Goal: Task Accomplishment & Management: Manage account settings

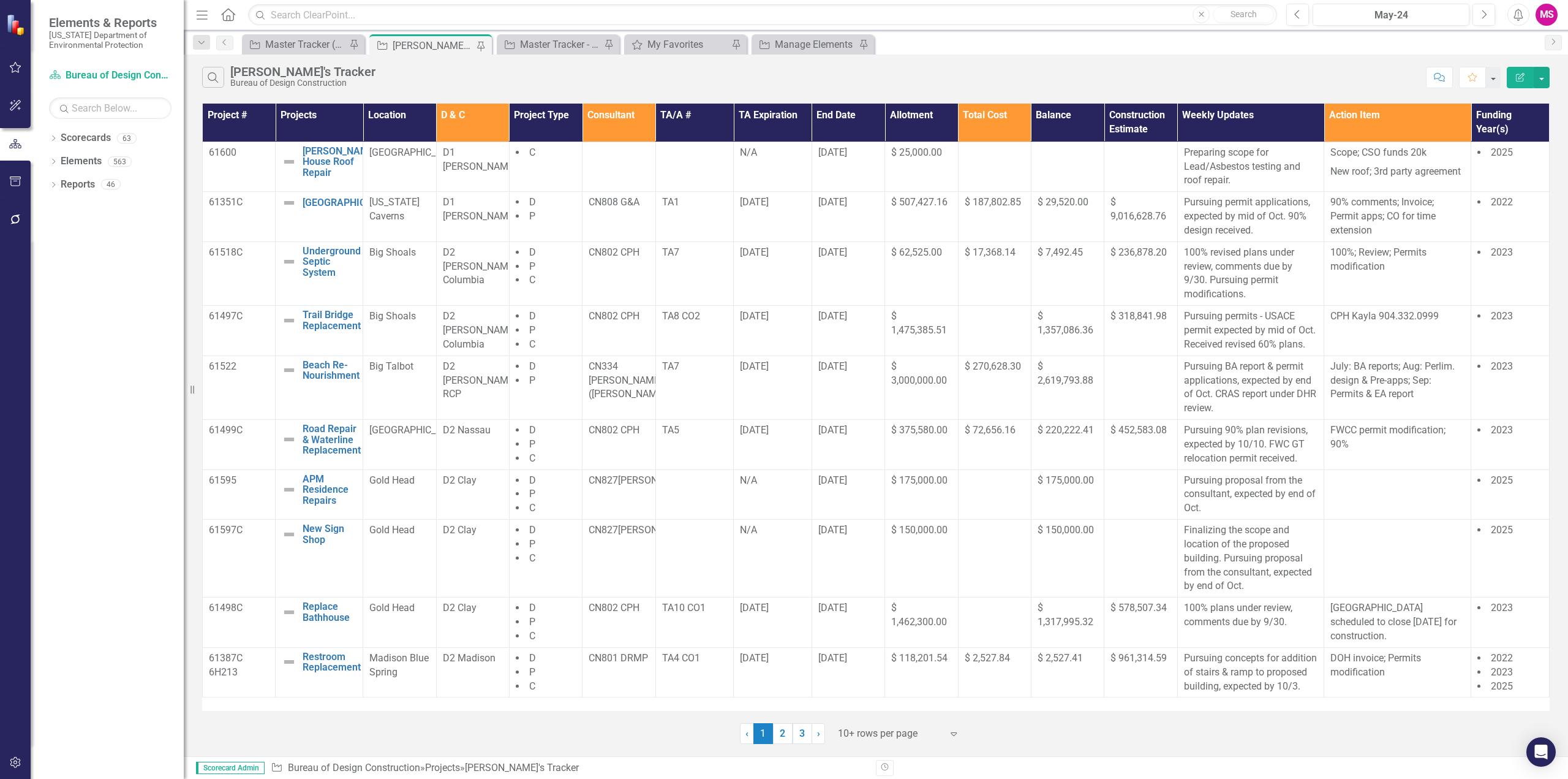
click at [211, 14] on div "Menu Home Search Close Search" at bounding box center [733, 15] width 1081 height 24
click at [201, 14] on icon "Menu" at bounding box center [202, 14] width 16 height 13
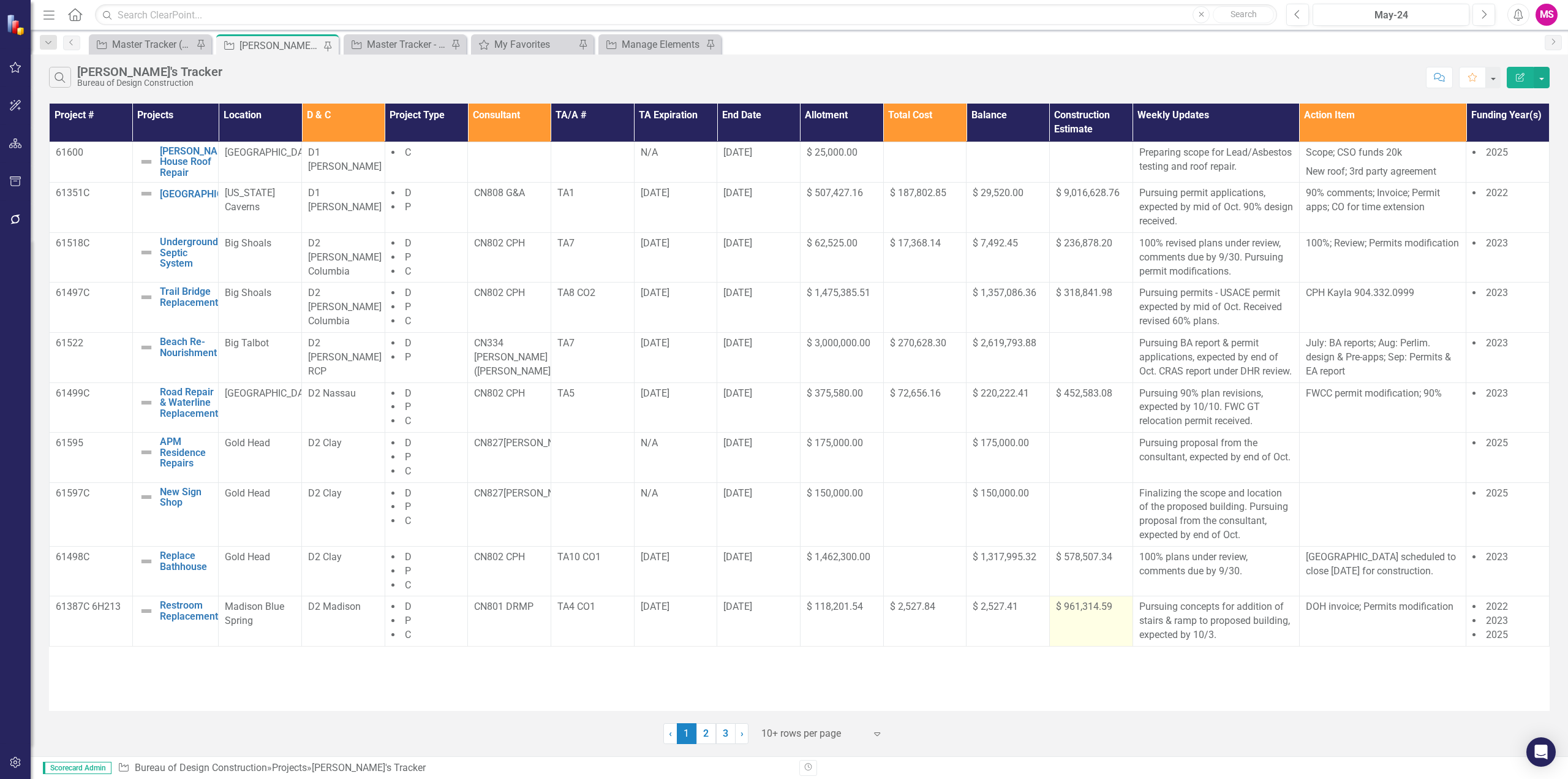
click at [1088, 614] on div "$ 961,314.59" at bounding box center [1091, 606] width 70 height 14
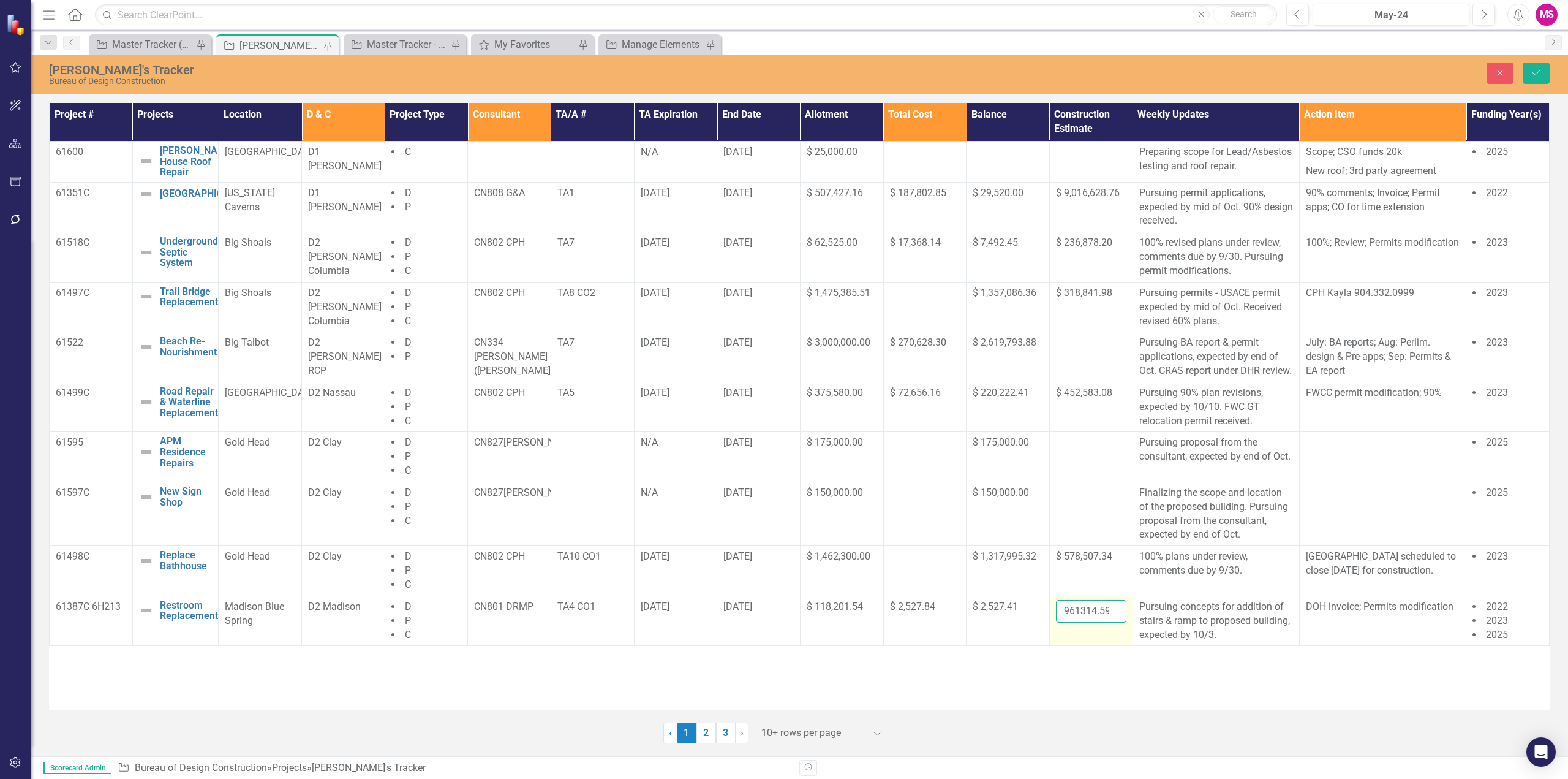
click at [1091, 623] on input "961314.59" at bounding box center [1091, 611] width 70 height 23
drag, startPoint x: 1076, startPoint y: 632, endPoint x: 1086, endPoint y: 632, distance: 10.0
click at [1076, 623] on input "number" at bounding box center [1091, 611] width 70 height 23
paste input "1788029.88"
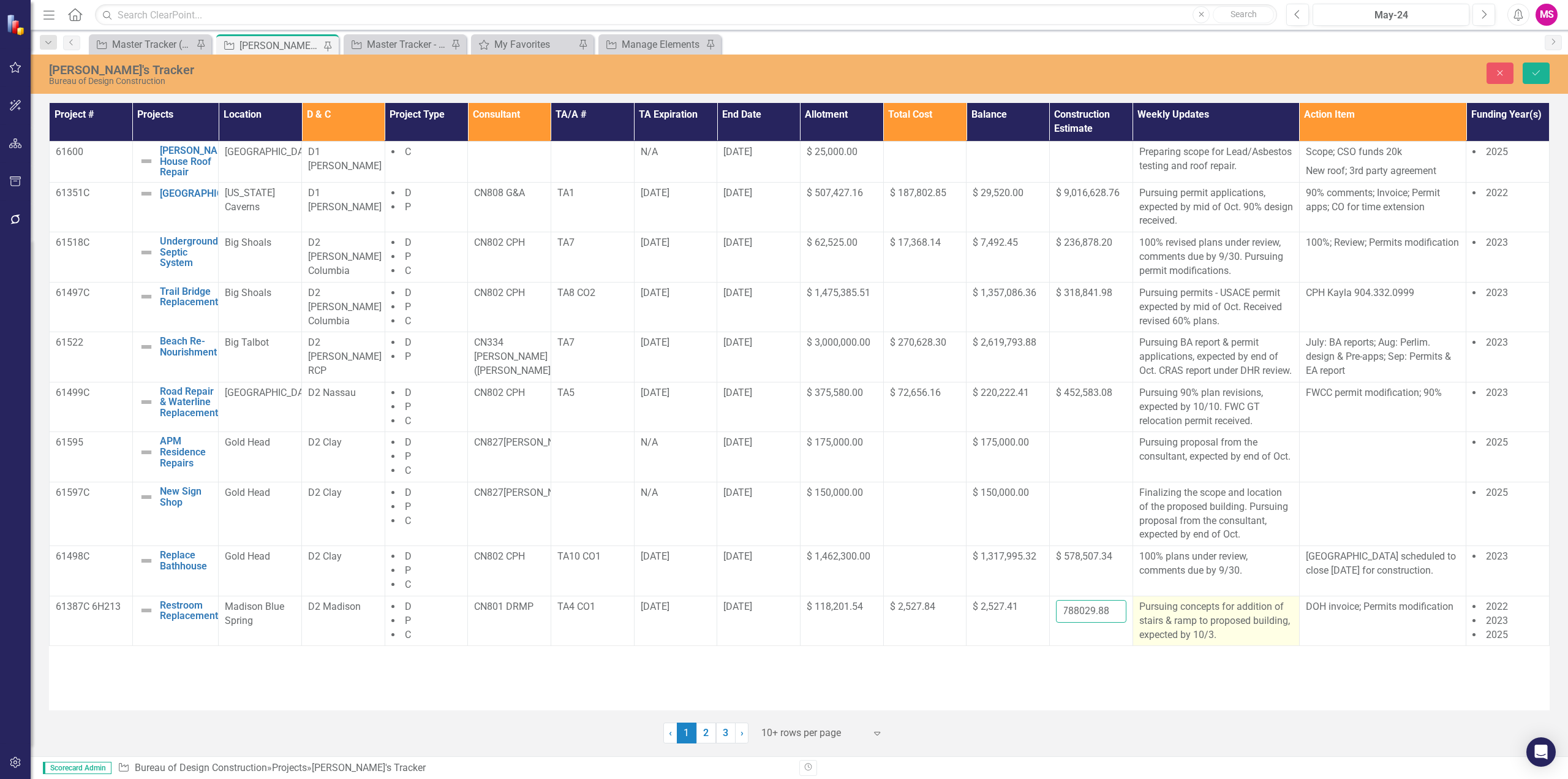
type input "1788029.88"
click at [1207, 641] on p "Pursuing concepts for addition of stairs & ramp to proposed building, expected …" at bounding box center [1216, 621] width 154 height 42
type textarea "<p>Pursuing concepts for addition of stairs &amp; ramp to proposed building, ex…"
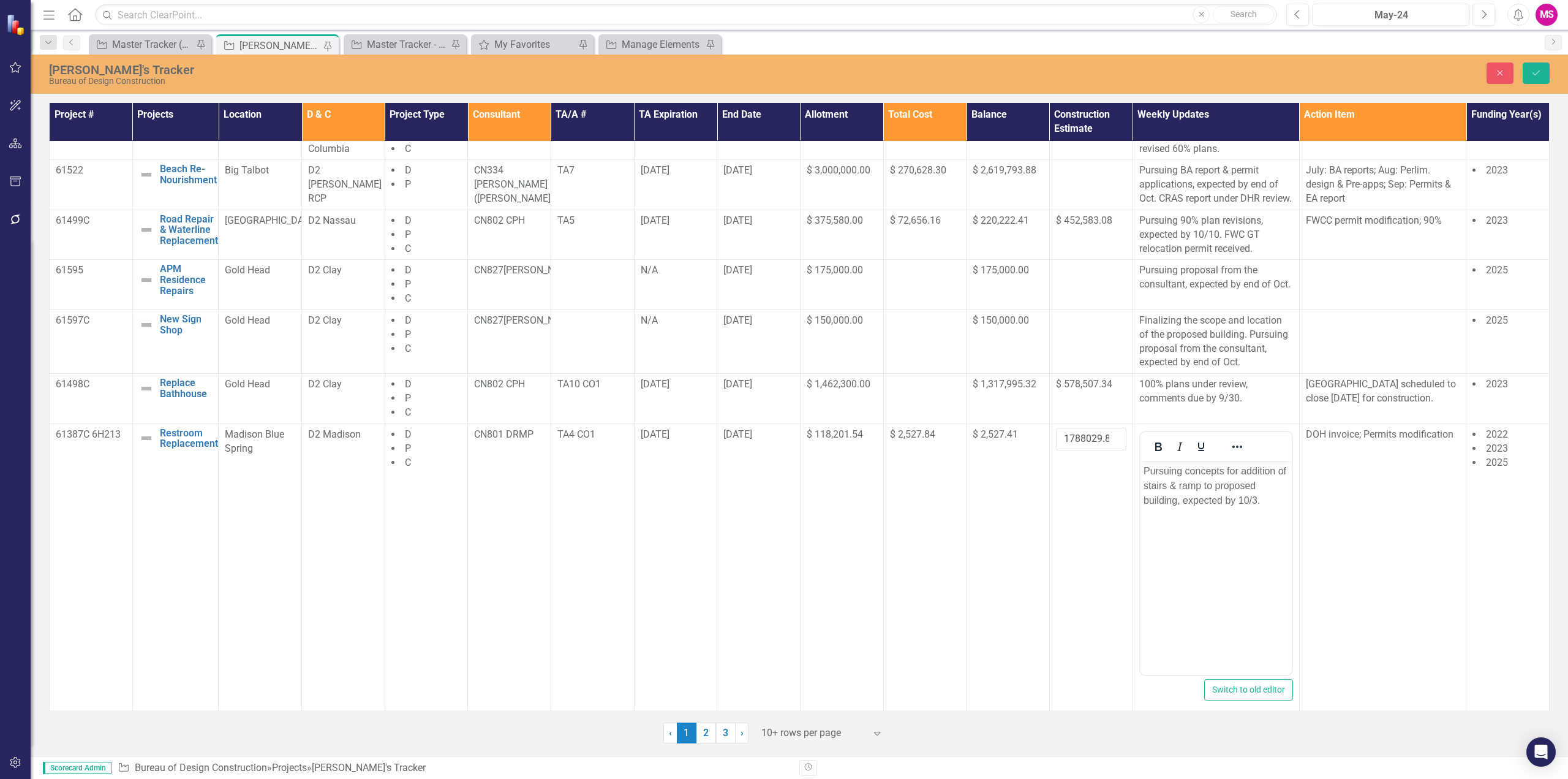
scroll to position [184, 0]
click at [1167, 467] on p "Pursuing concepts for addition of stairs & ramp to proposed building, expected …" at bounding box center [1215, 482] width 145 height 44
click at [1242, 466] on p "Revised final concepts for addition of stairs & ramp to proposed building, expe…" at bounding box center [1215, 490] width 145 height 59
click at [1200, 478] on p "Revised final concepts are shared for plan review, comments due by ." at bounding box center [1215, 482] width 145 height 44
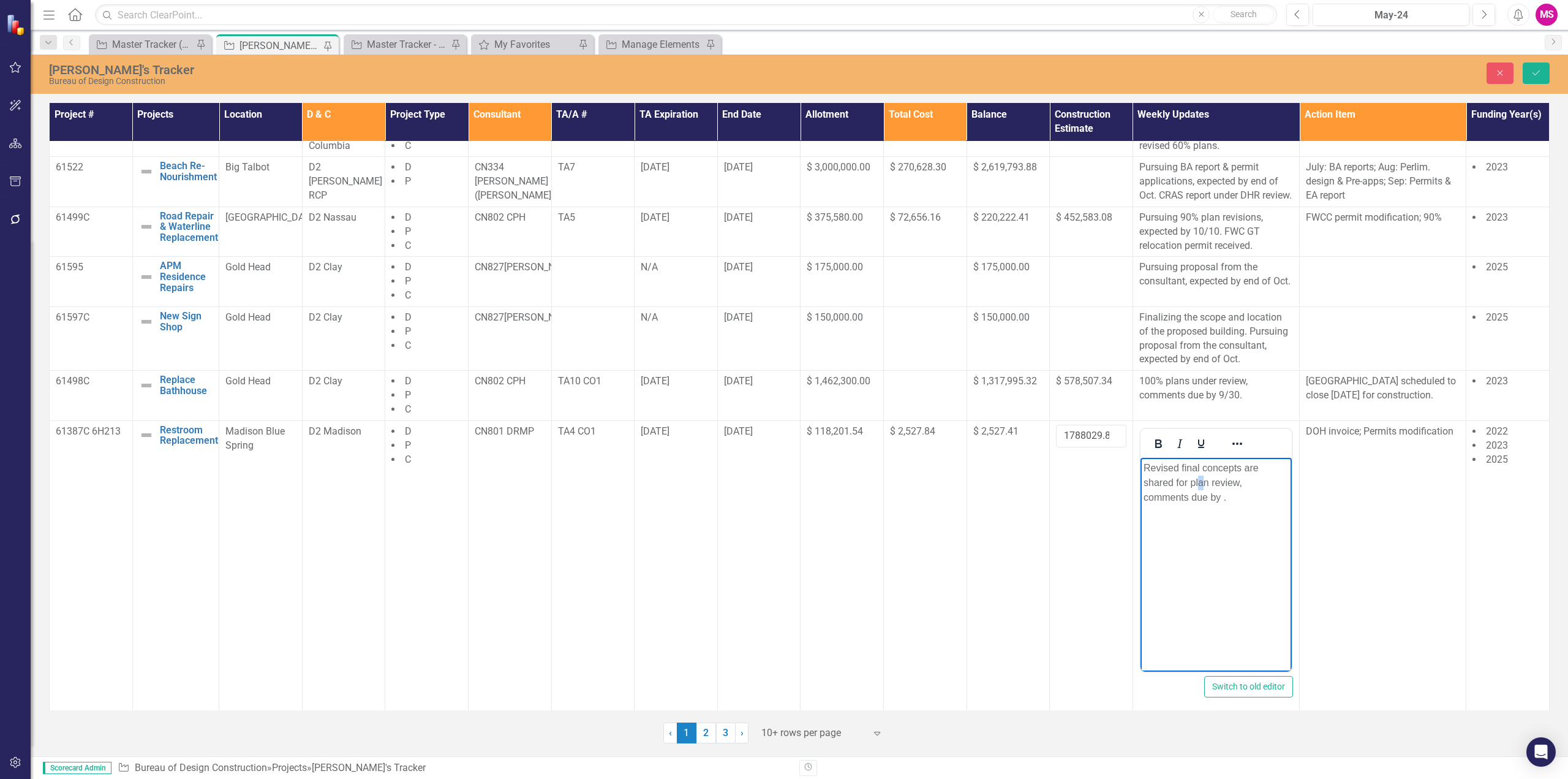
drag, startPoint x: 1200, startPoint y: 478, endPoint x: 2438, endPoint y: 976, distance: 1334.4
click at [1200, 478] on p "Revised final concepts are shared for plan review, comments due by ." at bounding box center [1215, 482] width 145 height 44
drag, startPoint x: 1191, startPoint y: 483, endPoint x: 1212, endPoint y: 483, distance: 21.0
click at [1212, 483] on p "Revised final concepts are shared for plan review, comments due by ." at bounding box center [1215, 482] width 145 height 44
click at [1156, 496] on p "Revised final concepts are shared for review, comments due by ." at bounding box center [1215, 482] width 145 height 44
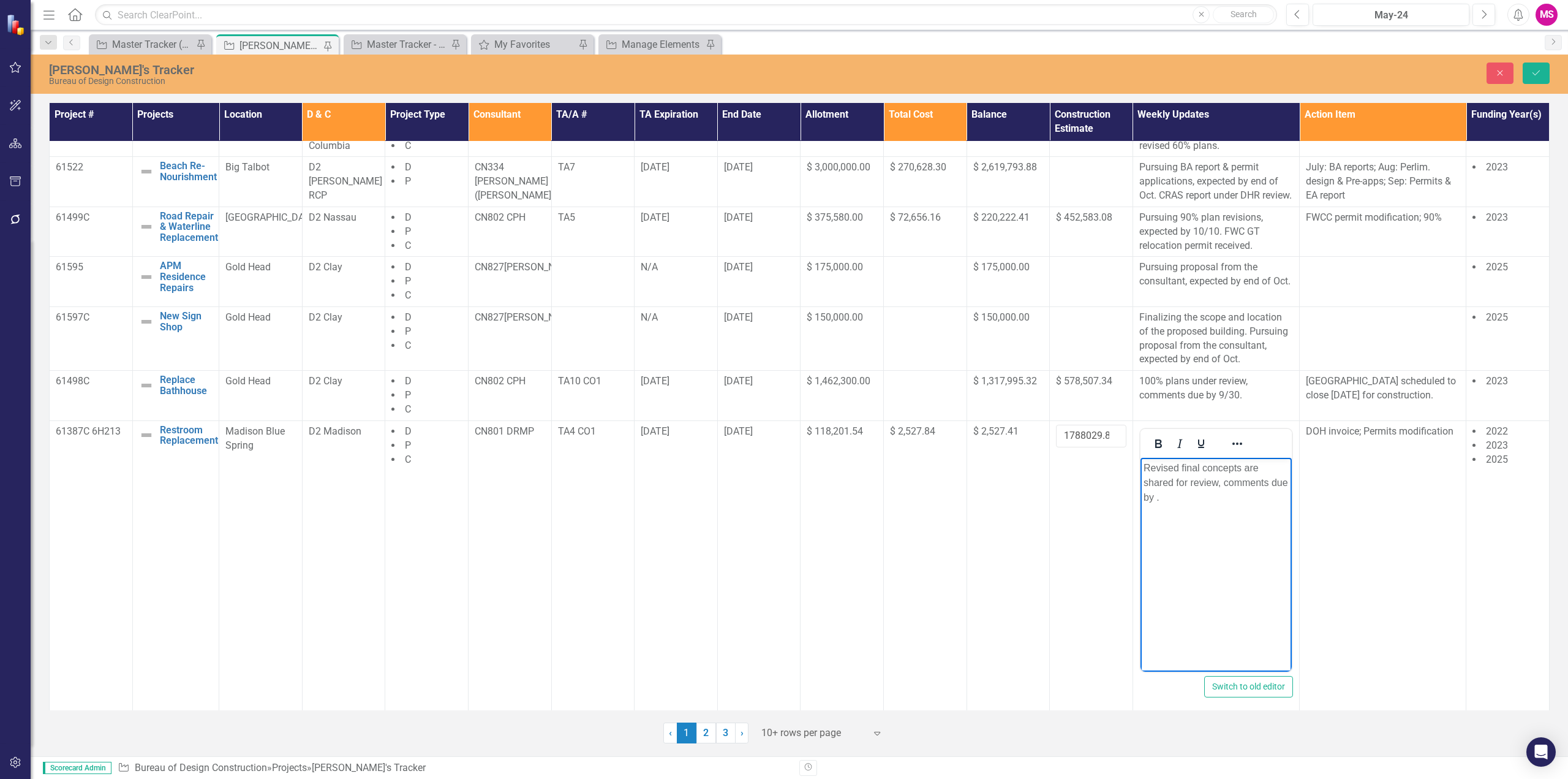
click at [1156, 497] on p "Revised final concepts are shared for review, comments due by ." at bounding box center [1215, 482] width 145 height 44
click at [1532, 69] on icon "Save" at bounding box center [1536, 73] width 11 height 8
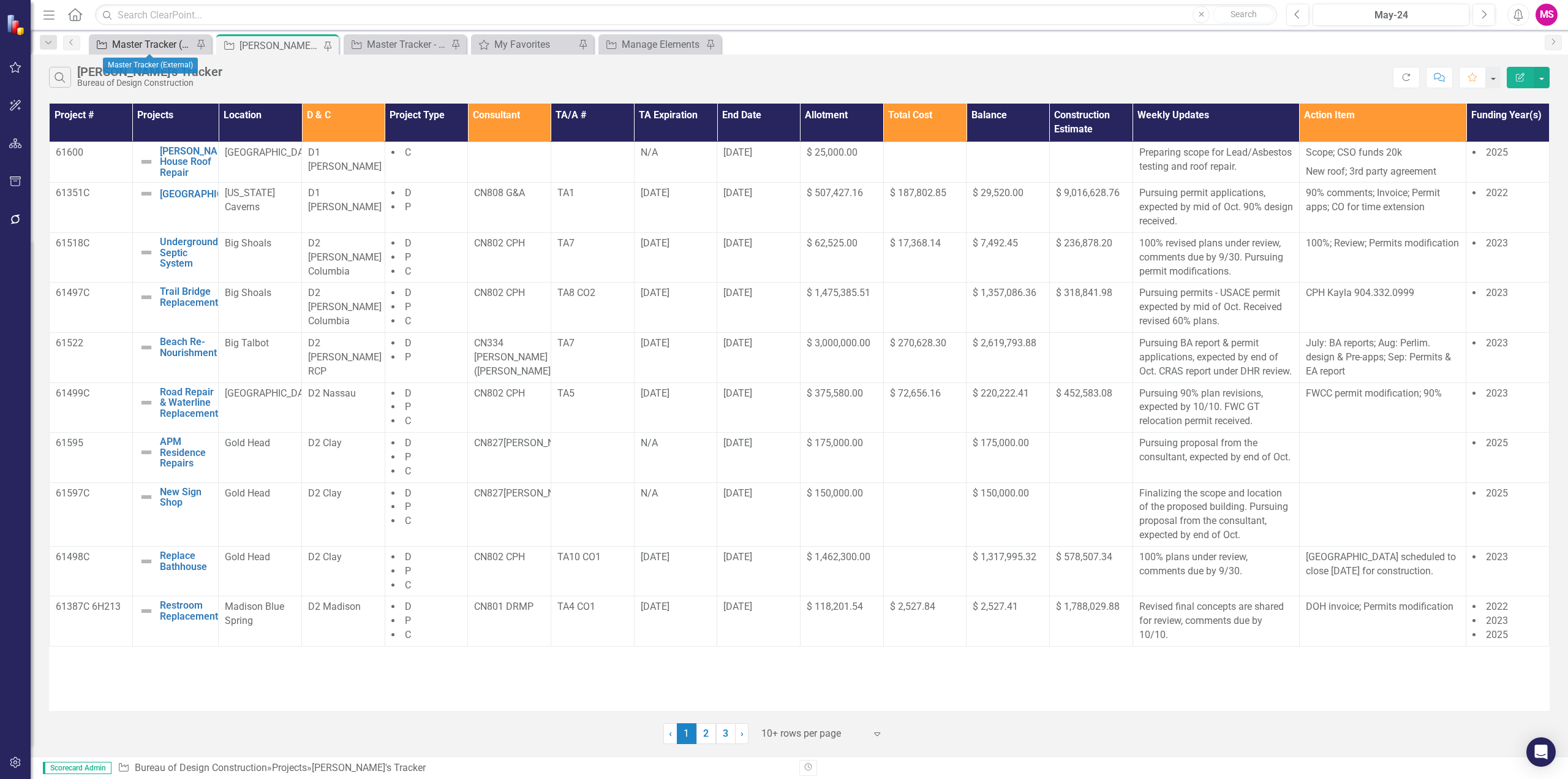
click at [152, 38] on div "Master Tracker (External)" at bounding box center [153, 44] width 81 height 15
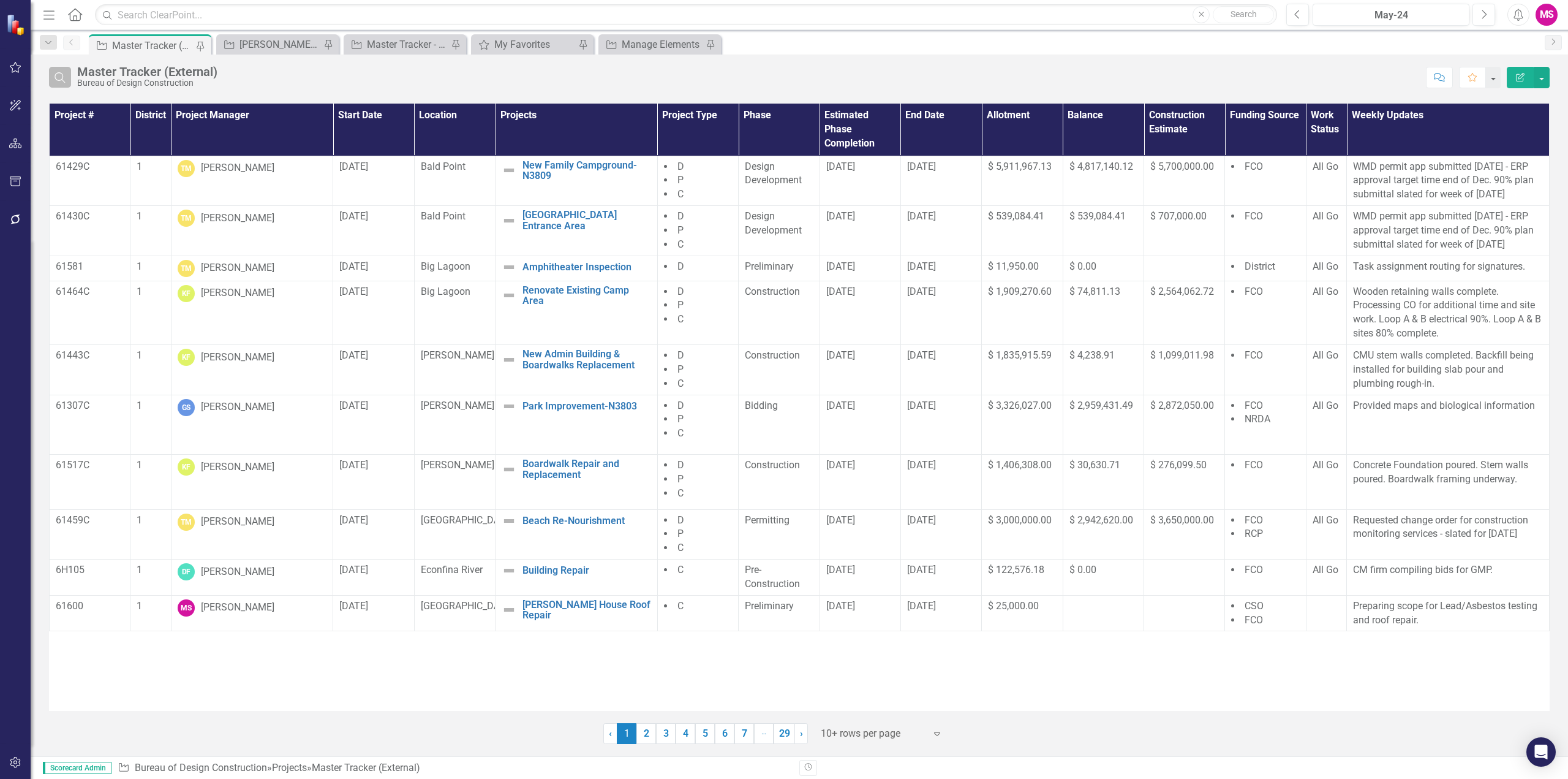
click at [68, 74] on button "Search" at bounding box center [60, 77] width 22 height 21
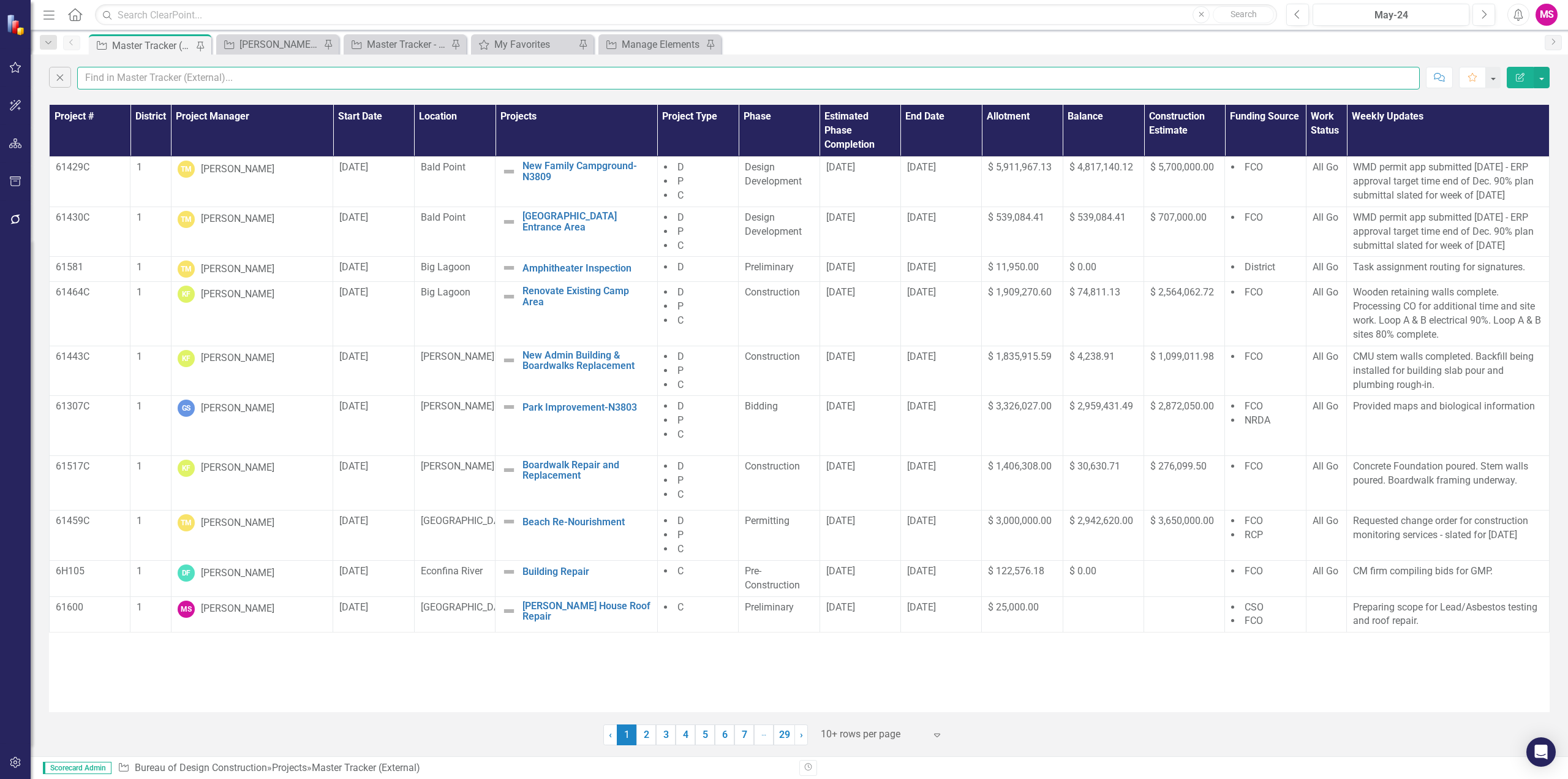
click at [148, 76] on input "text" at bounding box center [748, 78] width 1343 height 23
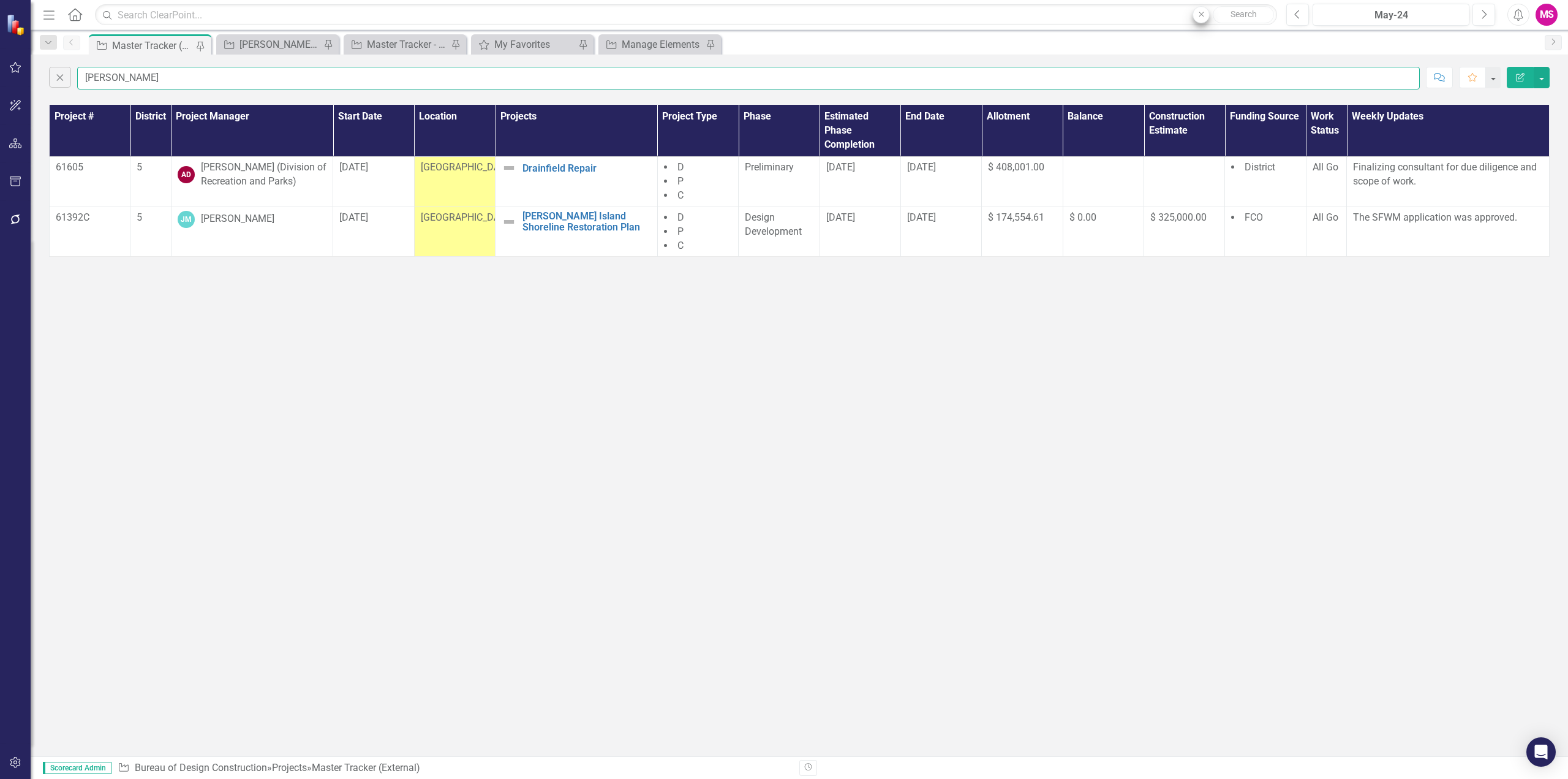
type input "[PERSON_NAME]"
